Goal: Complete application form

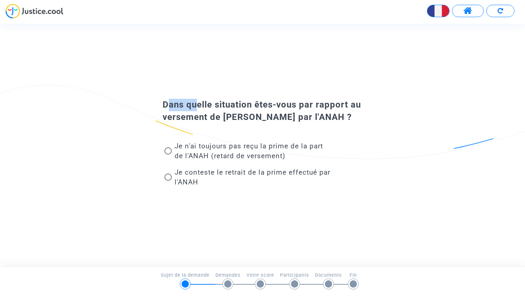
drag, startPoint x: 161, startPoint y: 103, endPoint x: 190, endPoint y: 105, distance: 29.2
click at [191, 105] on div "Dans quelle situation êtes-vous par rapport au versement de MaPrimeRénov par l'…" at bounding box center [262, 111] width 236 height 24
click at [190, 105] on span "Dans quelle situation êtes-vous par rapport au versement de MaPrimeRénov par l'…" at bounding box center [262, 111] width 198 height 23
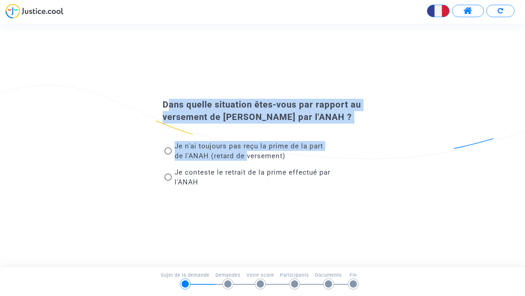
drag, startPoint x: 162, startPoint y: 100, endPoint x: 237, endPoint y: 152, distance: 91.8
click at [245, 153] on div "Dans quelle situation êtes-vous par rapport au versement de MaPrimeRénov par l'…" at bounding box center [262, 145] width 236 height 93
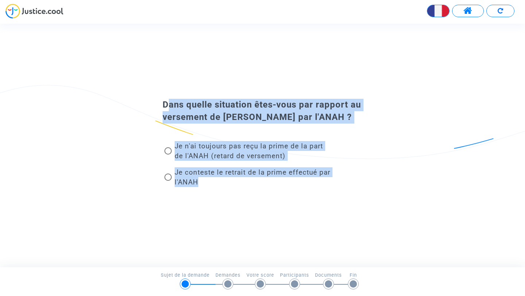
drag, startPoint x: 240, startPoint y: 192, endPoint x: 93, endPoint y: 91, distance: 178.1
click at [93, 95] on div "Dans quelle situation êtes-vous par rapport au versement de MaPrimeRénov par l'…" at bounding box center [262, 145] width 525 height 110
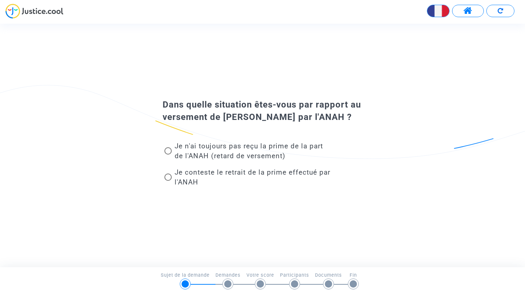
click at [127, 61] on div "Dans quelle situation êtes-vous par rapport au versement de MaPrimeRénov par l'…" at bounding box center [262, 145] width 525 height 243
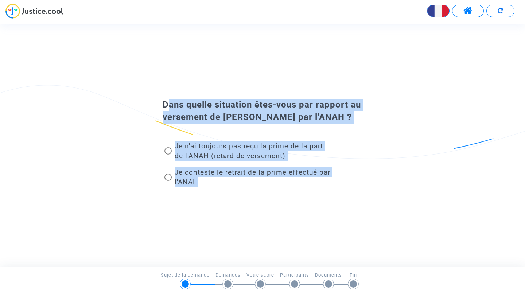
drag, startPoint x: 127, startPoint y: 61, endPoint x: 238, endPoint y: 217, distance: 192.2
click at [240, 217] on div "Dans quelle situation êtes-vous par rapport au versement de MaPrimeRénov par l'…" at bounding box center [262, 145] width 525 height 243
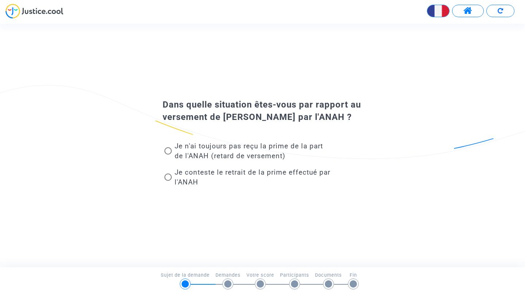
click at [238, 217] on div "Dans quelle situation êtes-vous par rapport au versement de MaPrimeRénov par l'…" at bounding box center [262, 145] width 525 height 243
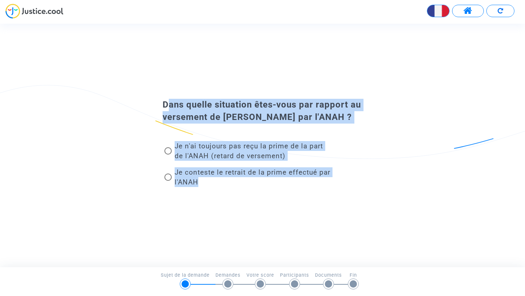
drag, startPoint x: 136, startPoint y: 67, endPoint x: 205, endPoint y: 209, distance: 157.8
click at [206, 211] on div "Dans quelle situation êtes-vous par rapport au versement de MaPrimeRénov par l'…" at bounding box center [262, 145] width 525 height 243
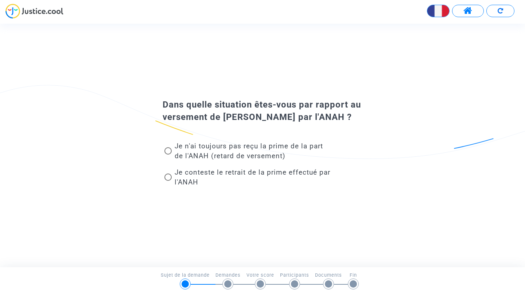
click at [205, 209] on div "Dans quelle situation êtes-vous par rapport au versement de MaPrimeRénov par l'…" at bounding box center [262, 145] width 525 height 243
drag, startPoint x: 168, startPoint y: 150, endPoint x: 160, endPoint y: 171, distance: 22.8
click at [163, 171] on mat-radio-group "Je n'ai toujours pas reçu la prime de la part de l'ANAH (retard de versement) J…" at bounding box center [267, 165] width 208 height 53
click at [168, 152] on span at bounding box center [168, 150] width 7 height 7
click at [168, 155] on input "Je n'ai toujours pas reçu la prime de la part de l'ANAH (retard de versement)" at bounding box center [168, 155] width 0 height 0
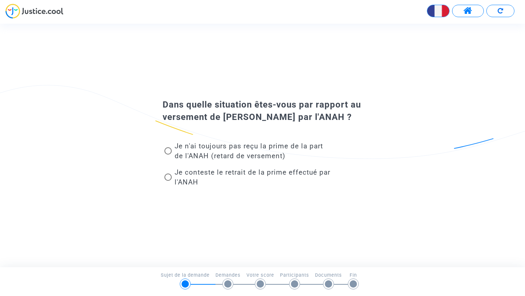
radio input "true"
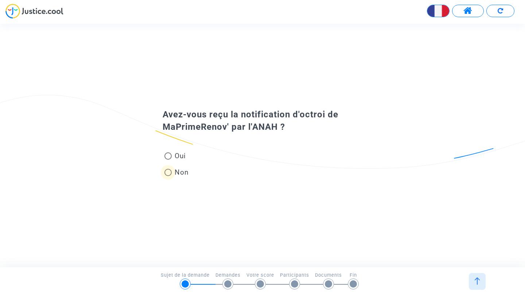
click at [166, 173] on span at bounding box center [168, 172] width 7 height 7
click at [168, 176] on input "Non" at bounding box center [168, 176] width 0 height 0
radio input "true"
